Goal: Information Seeking & Learning: Learn about a topic

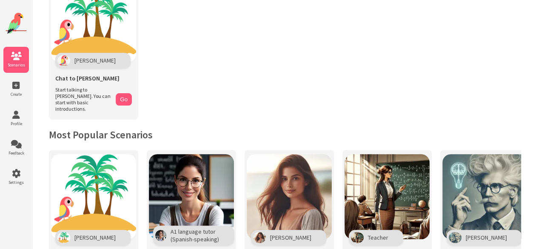
scroll to position [62, 0]
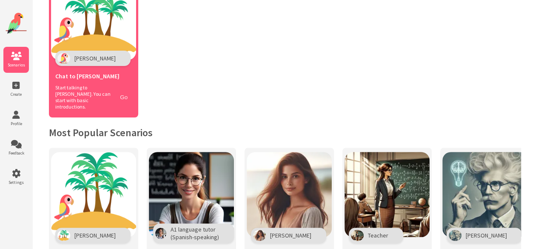
click at [129, 94] on button "Go" at bounding box center [124, 97] width 16 height 12
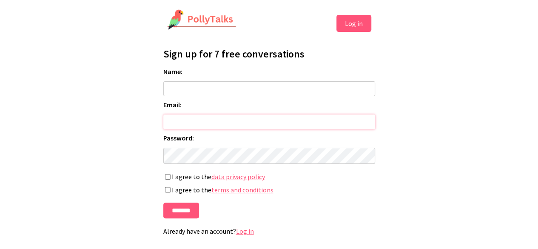
type input "**********"
click at [303, 86] on input "Name:" at bounding box center [269, 88] width 212 height 15
click at [181, 210] on input "*******" at bounding box center [181, 211] width 36 height 16
type input "*********"
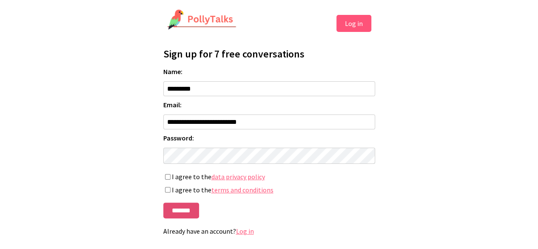
click at [179, 212] on input "*******" at bounding box center [181, 211] width 36 height 16
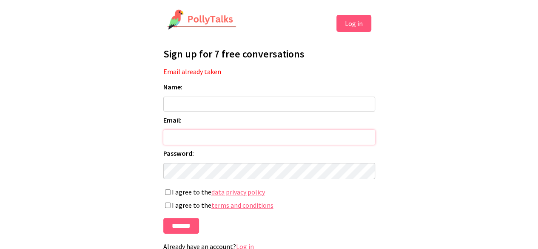
type input "**********"
type input "*********"
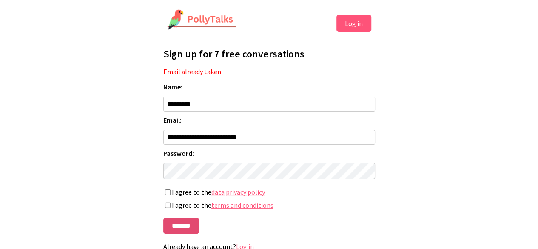
click at [183, 229] on input "*******" at bounding box center [181, 226] width 36 height 16
click at [179, 231] on input "*******" at bounding box center [181, 226] width 36 height 16
click at [180, 234] on input "*******" at bounding box center [181, 226] width 36 height 16
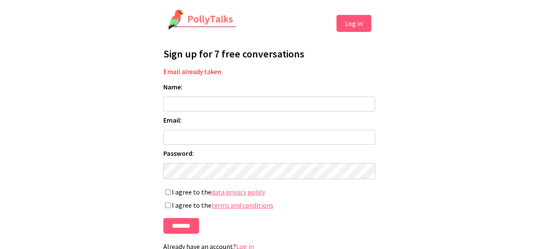
scroll to position [23, 0]
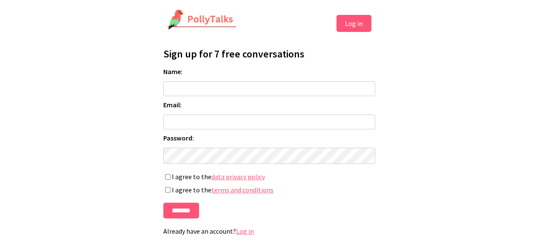
type input "**********"
click at [205, 17] on img at bounding box center [202, 19] width 70 height 21
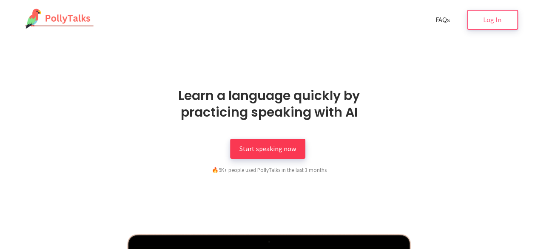
click at [274, 145] on span "Start speaking now" at bounding box center [268, 148] width 57 height 9
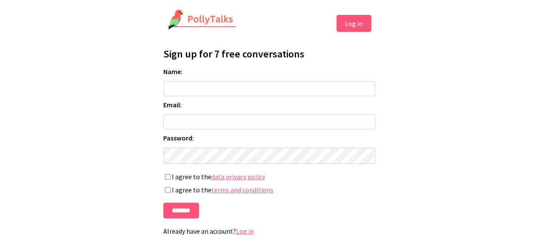
type input "**********"
click at [352, 28] on button "Log in" at bounding box center [354, 23] width 35 height 17
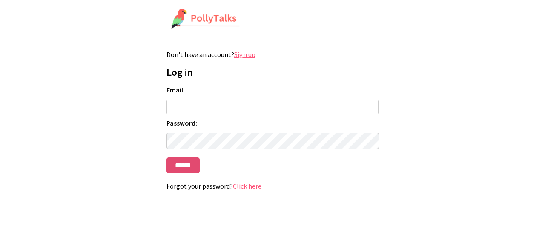
type input "**********"
click at [186, 167] on input "******" at bounding box center [182, 165] width 33 height 16
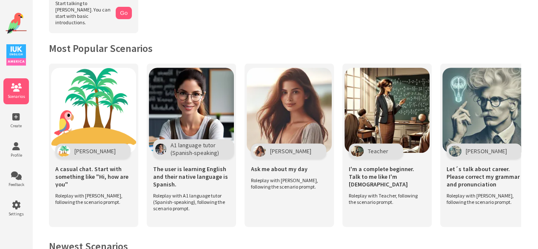
scroll to position [154, 0]
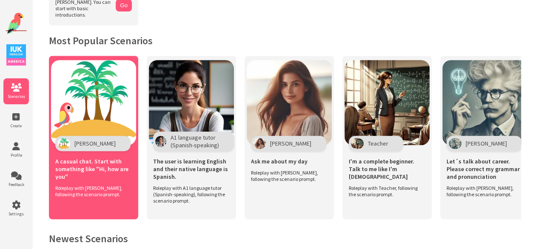
click at [88, 136] on div "Polly" at bounding box center [92, 143] width 75 height 15
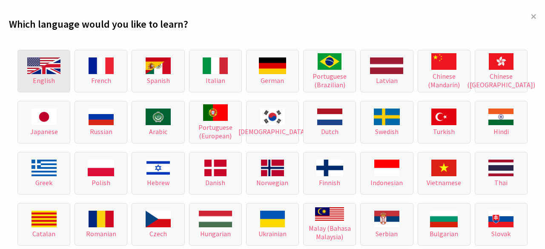
click at [29, 62] on img at bounding box center [43, 65] width 33 height 17
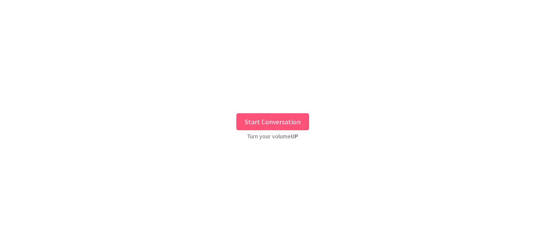
click at [272, 117] on button "Start Conversation" at bounding box center [272, 121] width 73 height 17
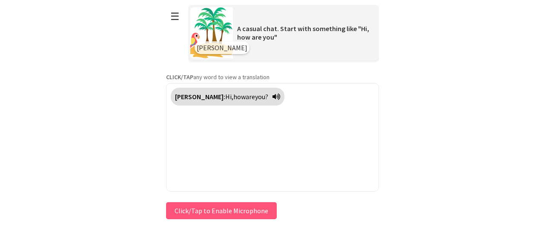
click at [233, 207] on button "Click/Tap to Enable Microphone" at bounding box center [221, 210] width 111 height 17
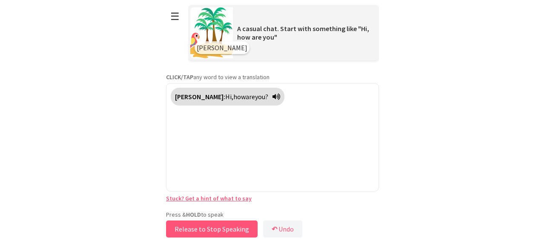
click at [226, 226] on button "Release to Stop Speaking" at bounding box center [212, 228] width 92 height 17
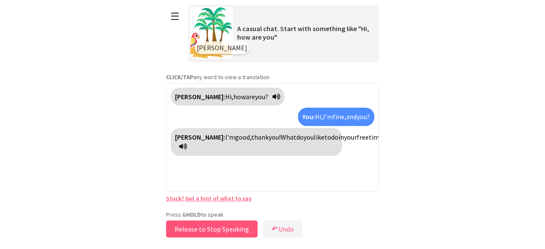
click at [208, 229] on button "Release to Stop Speaking" at bounding box center [212, 228] width 92 height 17
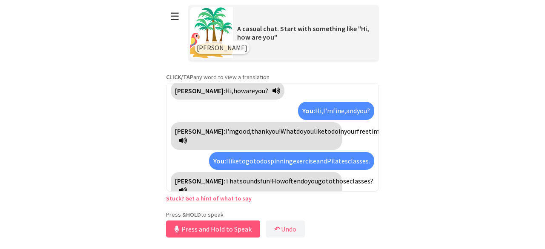
scroll to position [26, 0]
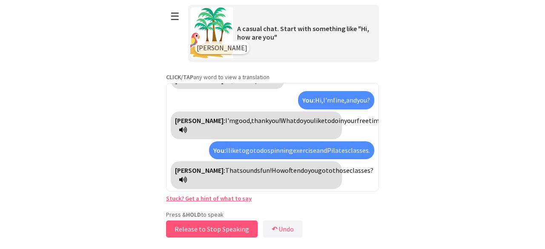
click at [208, 229] on button "Release to Stop Speaking" at bounding box center [212, 228] width 92 height 17
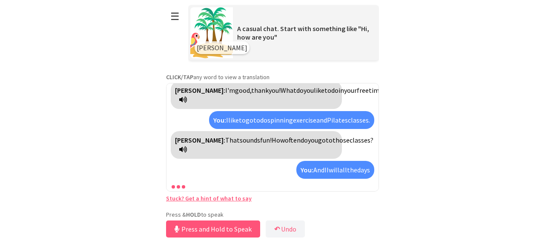
scroll to position [75, 0]
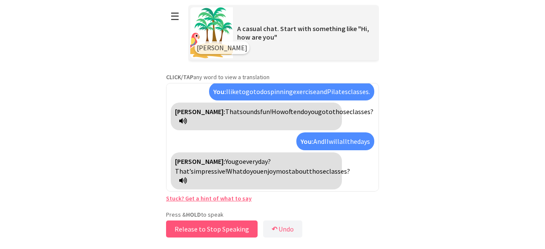
click at [223, 232] on button "Release to Stop Speaking" at bounding box center [212, 228] width 92 height 17
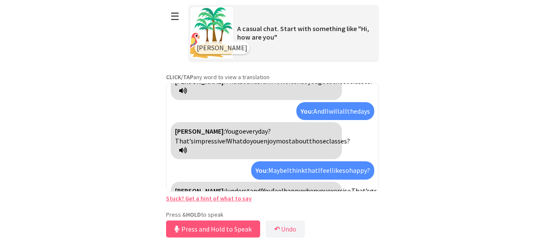
scroll to position [125, 0]
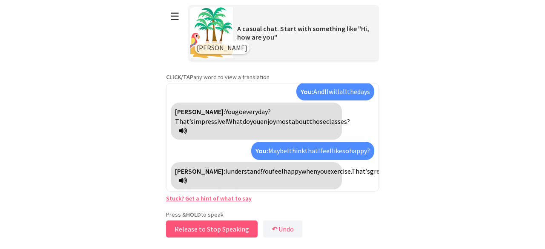
click at [223, 229] on button "Release to Stop Speaking" at bounding box center [212, 228] width 92 height 17
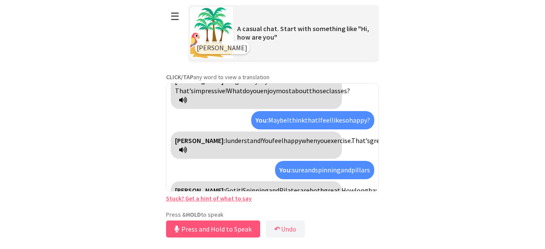
scroll to position [175, 0]
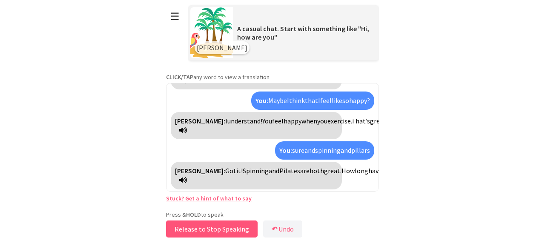
click at [223, 229] on button "Release to Stop Speaking" at bounding box center [212, 228] width 92 height 17
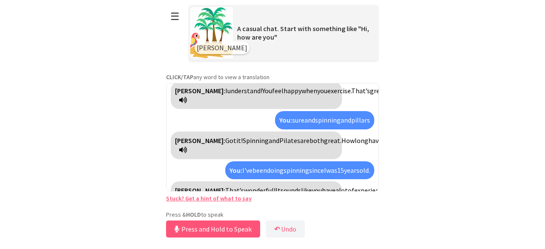
scroll to position [235, 0]
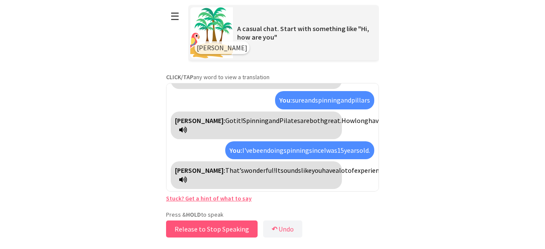
click at [223, 229] on button "Release to Stop Speaking" at bounding box center [212, 228] width 92 height 17
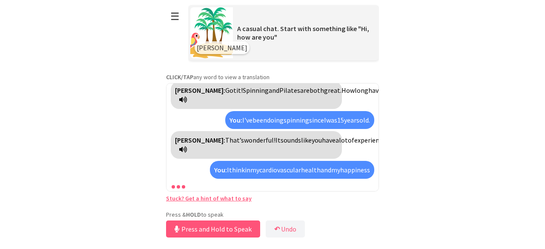
scroll to position [323, 0]
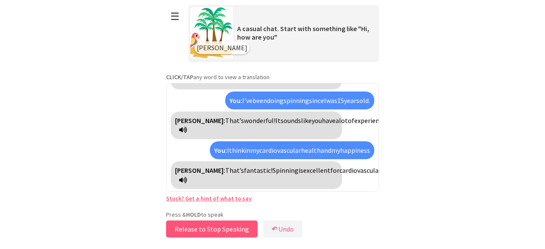
click at [223, 229] on button "Release to Stop Speaking" at bounding box center [212, 228] width 92 height 17
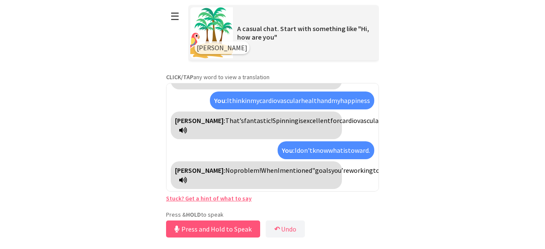
scroll to position [401, 0]
click at [216, 229] on button "Release to Stop Speaking" at bounding box center [212, 228] width 92 height 17
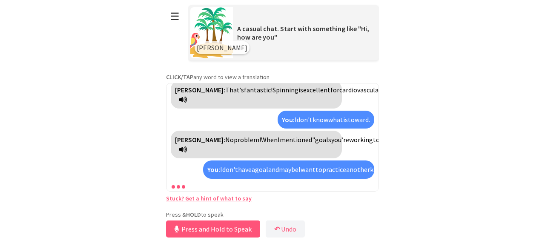
scroll to position [489, 0]
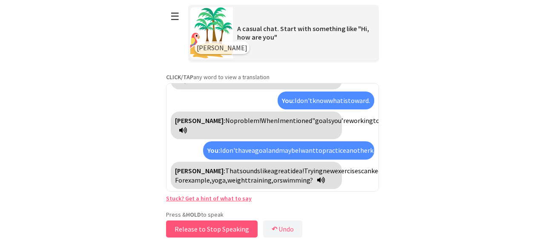
click at [212, 226] on button "Release to Stop Speaking" at bounding box center [212, 228] width 92 height 17
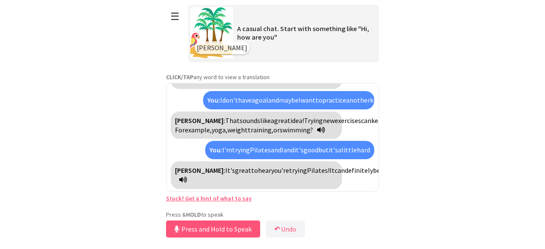
scroll to position [586, 0]
click at [286, 231] on button "↶ Undo" at bounding box center [285, 228] width 39 height 17
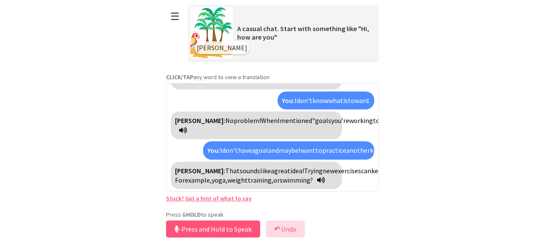
scroll to position [489, 0]
click at [359, 162] on div "Polly: Hi, how are you? You: Hi, I'm fine, and you? Polly: I'm good, thank you!…" at bounding box center [272, 137] width 213 height 109
click at [226, 199] on link "Stuck? Get a hint of what to say" at bounding box center [209, 199] width 86 height 8
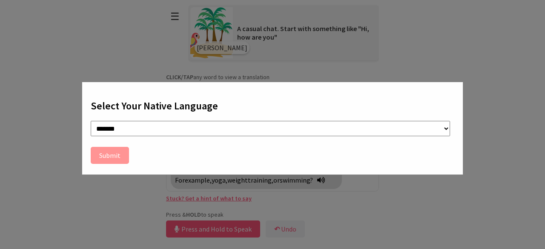
click at [117, 183] on div "**********" at bounding box center [272, 124] width 545 height 249
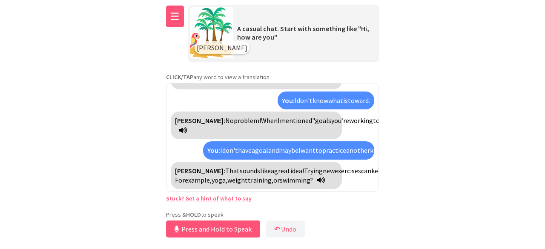
click at [170, 16] on button "☰" at bounding box center [175, 17] width 18 height 22
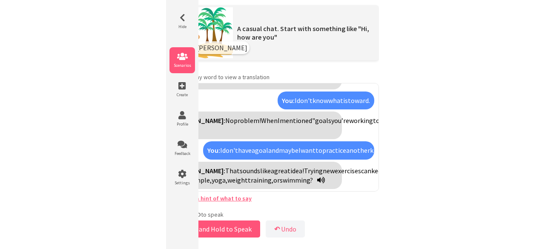
click at [180, 60] on icon at bounding box center [182, 56] width 26 height 9
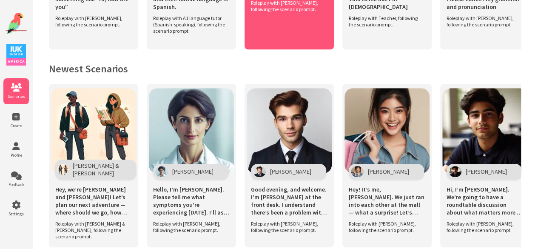
scroll to position [325, 0]
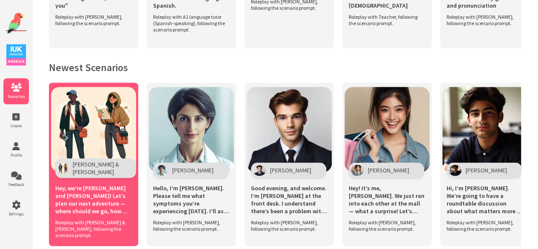
click at [97, 154] on img at bounding box center [93, 129] width 85 height 85
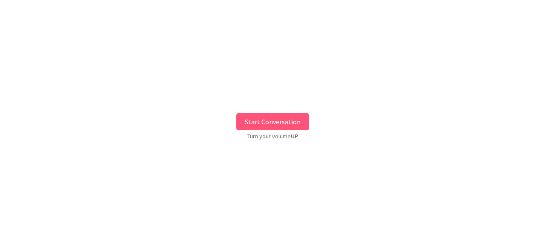
click at [272, 121] on button "Start Conversation" at bounding box center [272, 121] width 73 height 17
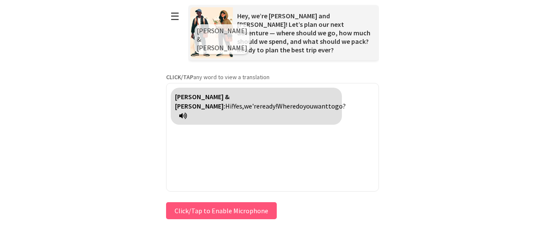
click at [211, 206] on button "Click/Tap to Enable Microphone" at bounding box center [221, 210] width 111 height 17
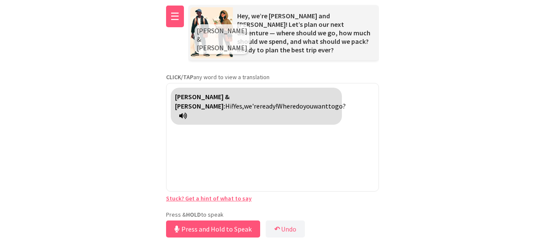
click at [173, 17] on button "☰" at bounding box center [175, 17] width 18 height 22
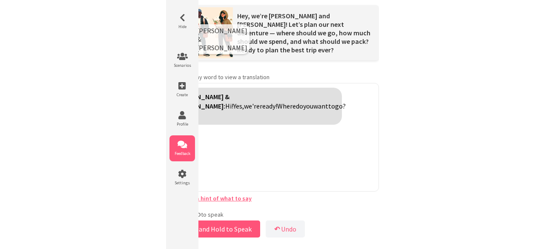
click at [183, 147] on icon at bounding box center [182, 144] width 26 height 9
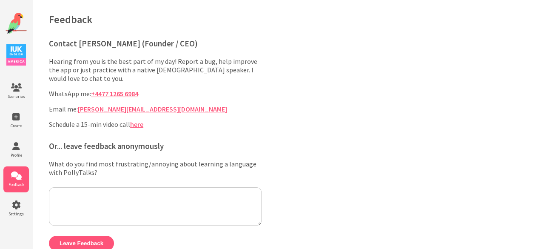
click at [281, 128] on div "Feedback Contact Chris (Founder / CEO) Hearing from you is the best part of my …" at bounding box center [285, 134] width 506 height 268
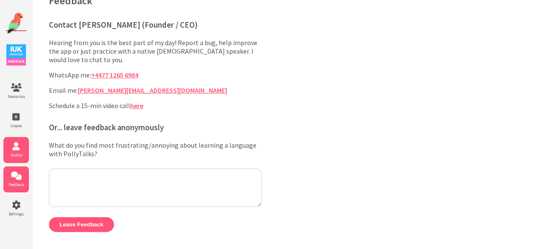
click at [14, 148] on icon at bounding box center [16, 146] width 26 height 9
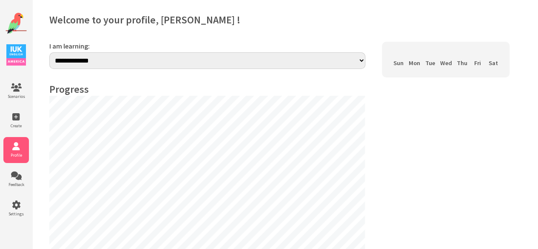
select select "**"
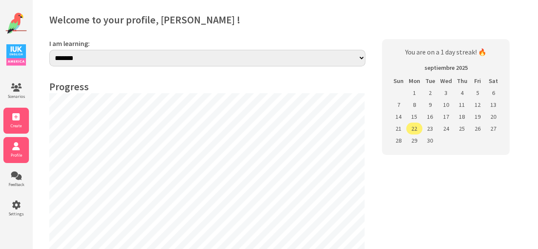
click at [15, 124] on span "Create" at bounding box center [16, 126] width 26 height 6
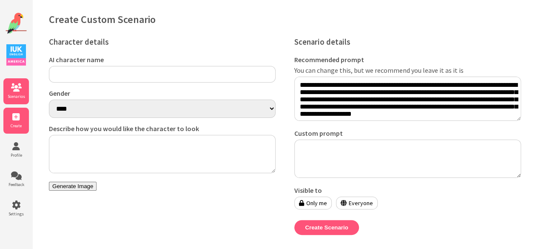
click at [15, 92] on icon at bounding box center [16, 87] width 26 height 9
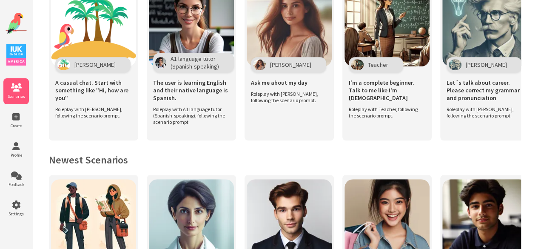
scroll to position [232, 0]
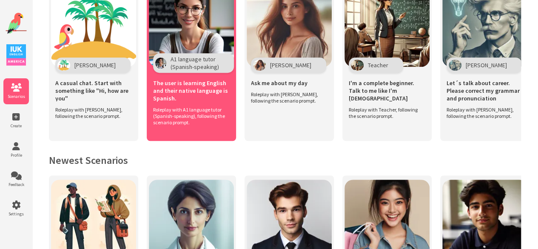
click at [197, 93] on span "The user is learning English and their native language is Spanish." at bounding box center [191, 90] width 77 height 23
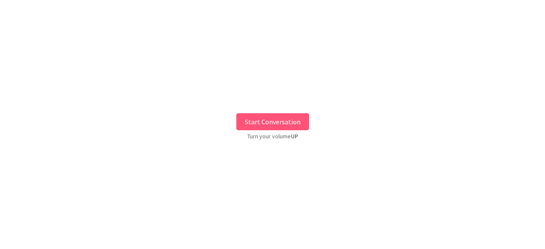
click at [273, 125] on button "Start Conversation" at bounding box center [272, 121] width 73 height 17
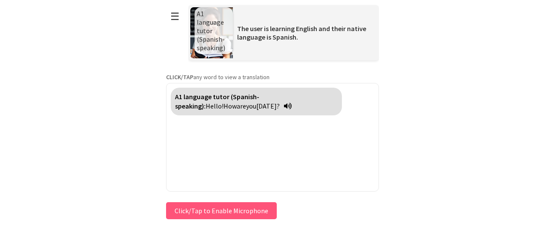
click at [211, 206] on button "Click/Tap to Enable Microphone" at bounding box center [221, 210] width 111 height 17
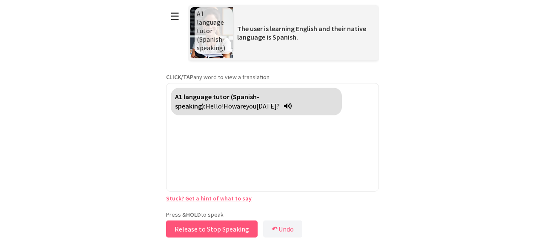
click at [219, 229] on button "Release to Stop Speaking" at bounding box center [212, 228] width 92 height 17
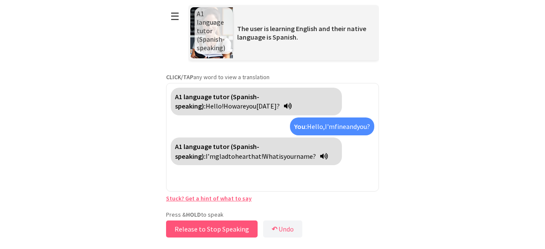
click at [219, 229] on button "Release to Stop Speaking" at bounding box center [212, 228] width 92 height 17
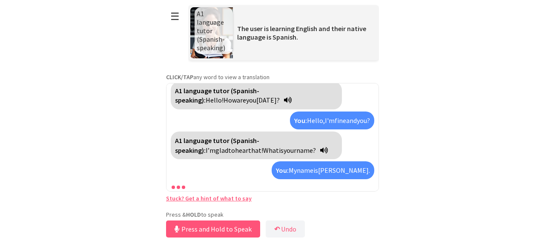
scroll to position [26, 0]
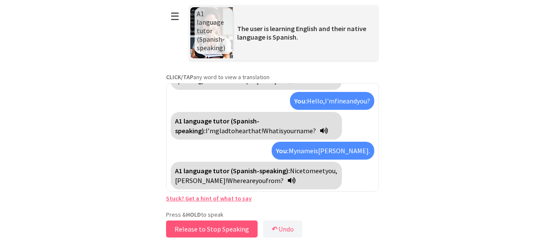
click at [219, 229] on button "Release to Stop Speaking" at bounding box center [212, 228] width 92 height 17
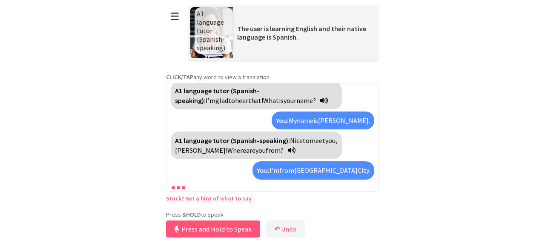
scroll to position [75, 0]
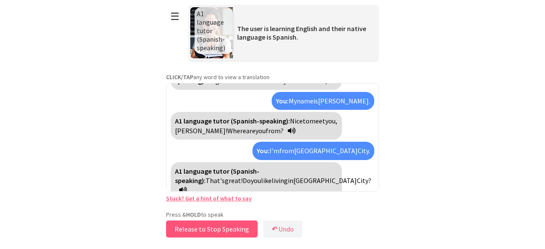
click at [219, 229] on button "Release to Stop Speaking" at bounding box center [212, 228] width 92 height 17
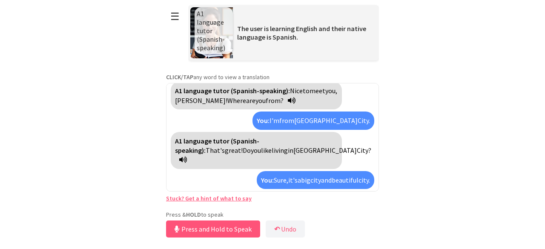
scroll to position [134, 0]
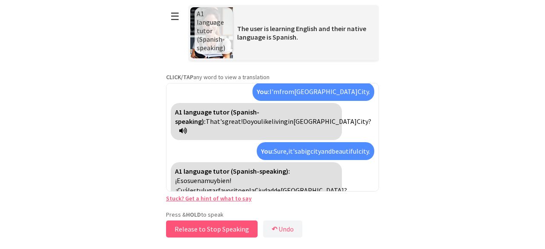
click at [221, 229] on button "Release to Stop Speaking" at bounding box center [212, 228] width 92 height 17
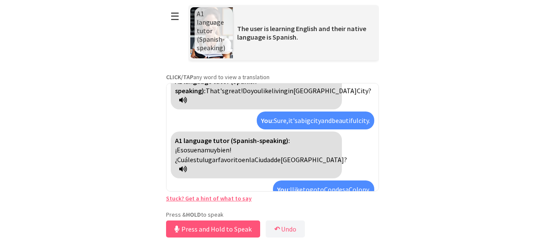
scroll to position [185, 0]
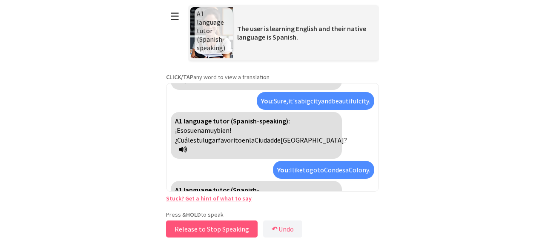
click at [221, 229] on button "Release to Stop Speaking" at bounding box center [212, 228] width 92 height 17
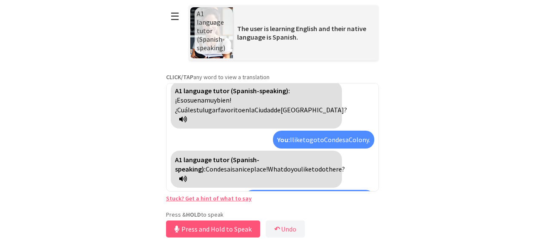
scroll to position [244, 0]
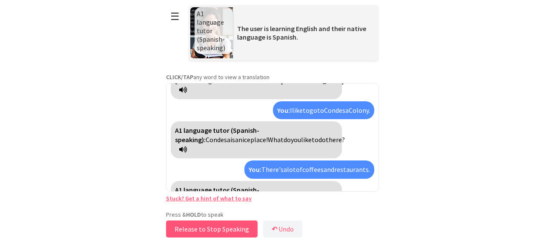
click at [215, 230] on button "Release to Stop Speaking" at bounding box center [212, 228] width 92 height 17
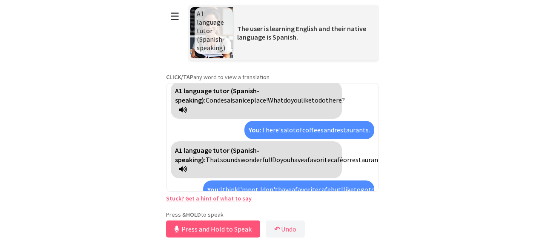
scroll to position [323, 0]
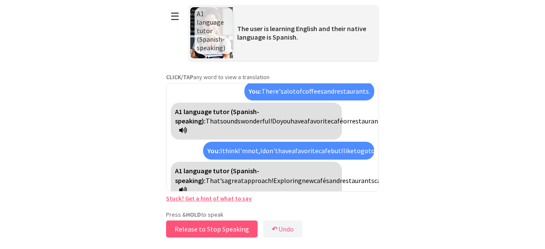
click at [215, 230] on button "Release to Stop Speaking" at bounding box center [212, 228] width 92 height 17
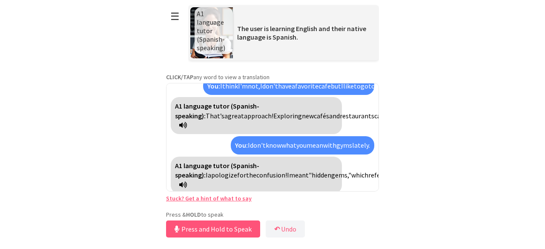
scroll to position [410, 0]
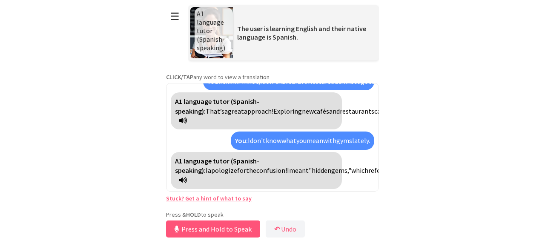
click at [343, 146] on div "A1 language tutor (Spanish-speaking): Hello! How are you today? You: Hello, I'm…" at bounding box center [272, 137] width 213 height 109
click at [419, 147] on html "**********" at bounding box center [272, 124] width 545 height 249
click at [176, 20] on button "☰" at bounding box center [175, 17] width 18 height 22
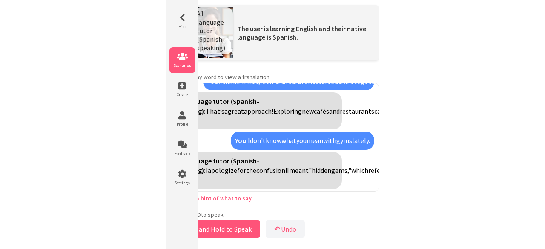
click at [182, 58] on icon at bounding box center [182, 56] width 26 height 9
